Goal: Information Seeking & Learning: Learn about a topic

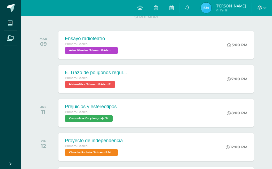
scroll to position [74, 0]
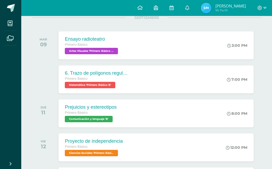
click at [240, 88] on div "7:00 PM" at bounding box center [240, 79] width 28 height 28
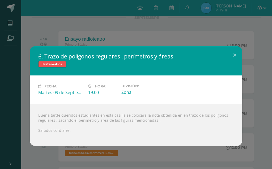
click at [237, 54] on button at bounding box center [234, 55] width 15 height 18
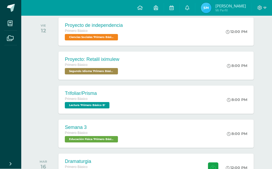
scroll to position [190, 0]
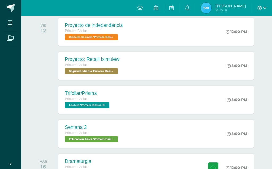
click at [236, 73] on div "8:00 PM" at bounding box center [240, 66] width 28 height 28
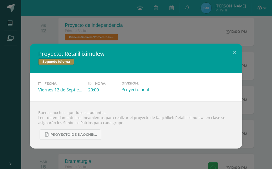
click at [91, 135] on span "Proyecto de Kaqchikel IV Unidad Secundaria.pdf" at bounding box center [75, 135] width 48 height 4
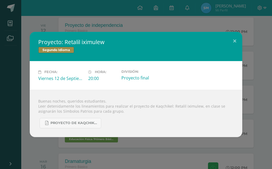
scroll to position [213, 0]
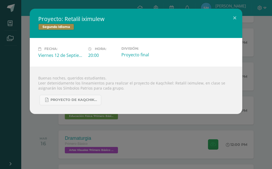
click at [231, 20] on button at bounding box center [234, 18] width 15 height 18
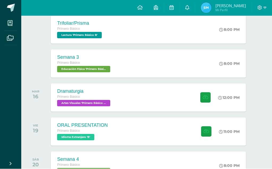
scroll to position [260, 8]
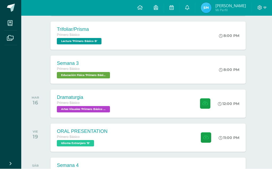
click at [157, 103] on div "Dramaturgia Primero Básico Artes Visuales 'Primero Básico B' 12:00 PM Dramaturg…" at bounding box center [148, 104] width 195 height 28
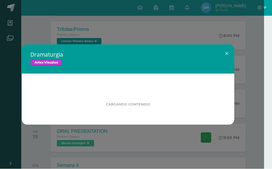
scroll to position [254, 8]
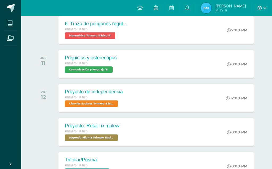
scroll to position [136, 0]
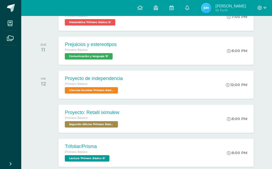
click at [171, 54] on div "Prejuicios y estereotipos Primero Básico Comunicación y lenguaje 'B' 8:00 PM Pr…" at bounding box center [156, 51] width 195 height 28
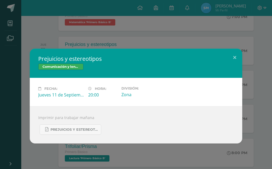
click at [84, 129] on span "Prejuicios y estereotipos 1ro. Bás..pdf" at bounding box center [75, 130] width 48 height 4
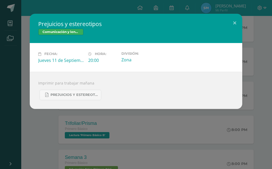
click at [235, 22] on button at bounding box center [234, 23] width 15 height 18
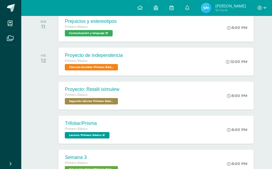
click at [168, 129] on div "Trifoliar/Prisma Primero Básico Lectura 'Primero Básico B' 8:00 PM Trifoliar/Pr…" at bounding box center [156, 130] width 195 height 28
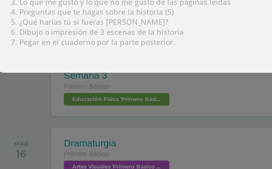
scroll to position [207, 0]
